Goal: Information Seeking & Learning: Learn about a topic

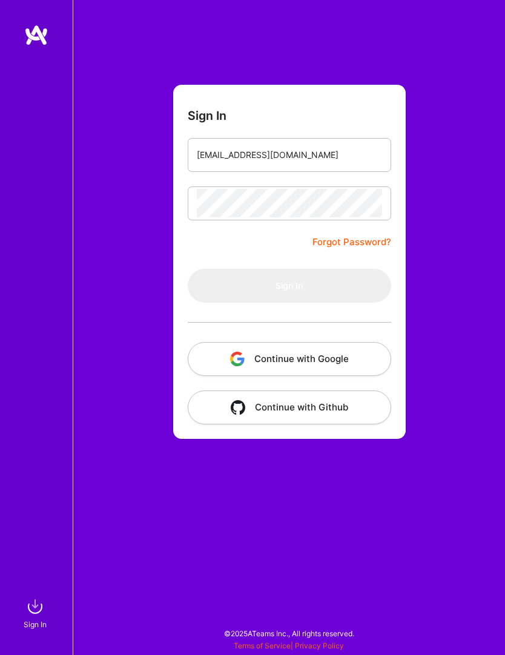
type input "[EMAIL_ADDRESS][DOMAIN_NAME]"
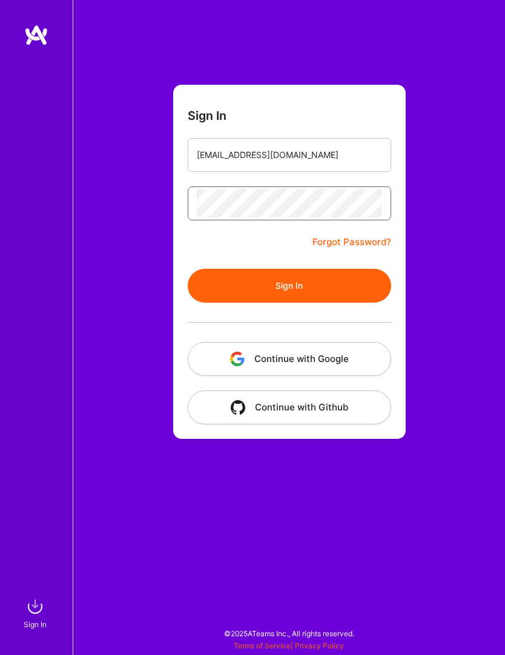
click at [289, 285] on button "Sign In" at bounding box center [290, 286] width 204 height 34
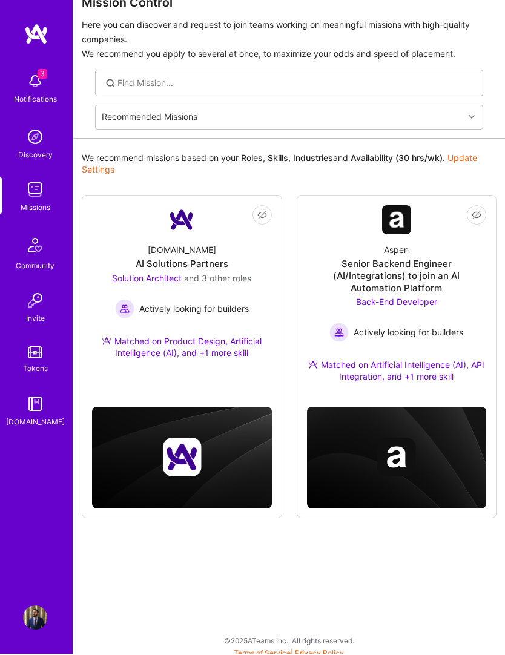
scroll to position [26, 0]
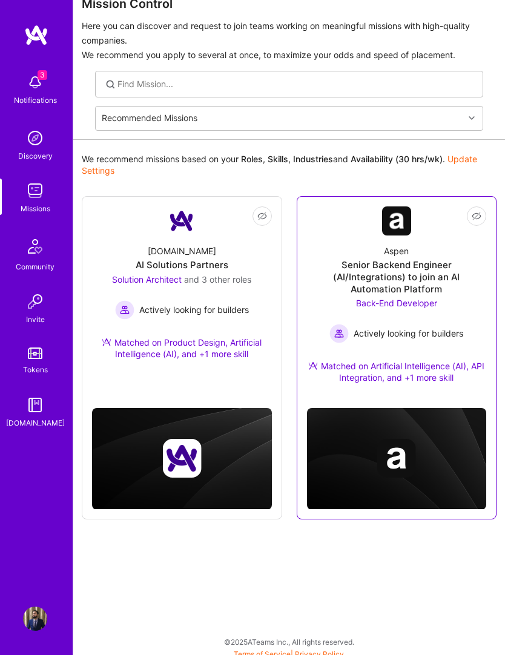
click at [450, 254] on div "Aspen Senior Backend Engineer (AI/Integrations) to join an AI Automation Platfo…" at bounding box center [397, 317] width 180 height 163
